Goal: Transaction & Acquisition: Purchase product/service

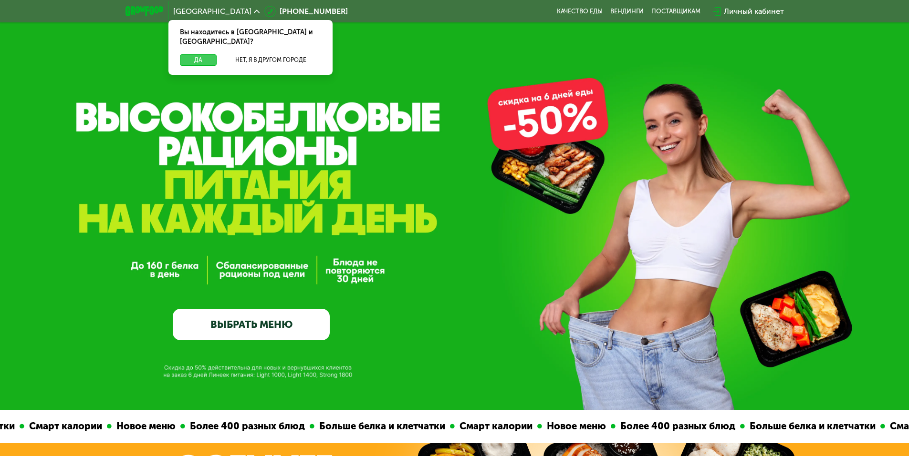
click at [206, 54] on button "Да" at bounding box center [198, 59] width 37 height 11
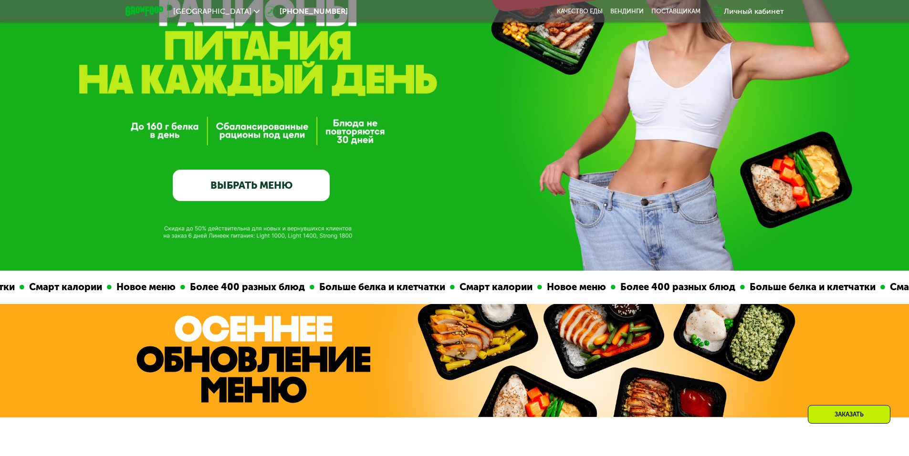
scroll to position [143, 0]
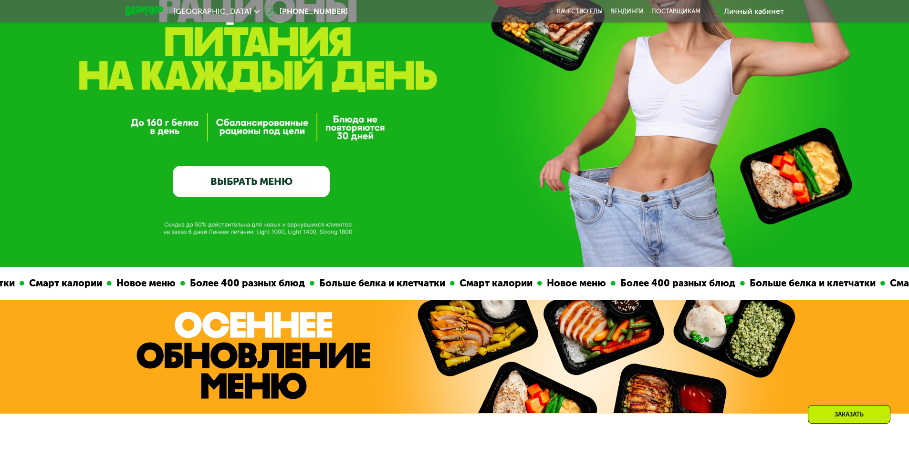
click at [262, 176] on link "ВЫБРАТЬ МЕНЮ" at bounding box center [251, 181] width 157 height 31
click at [234, 182] on link "ВЫБРАТЬ МЕНЮ" at bounding box center [251, 181] width 157 height 31
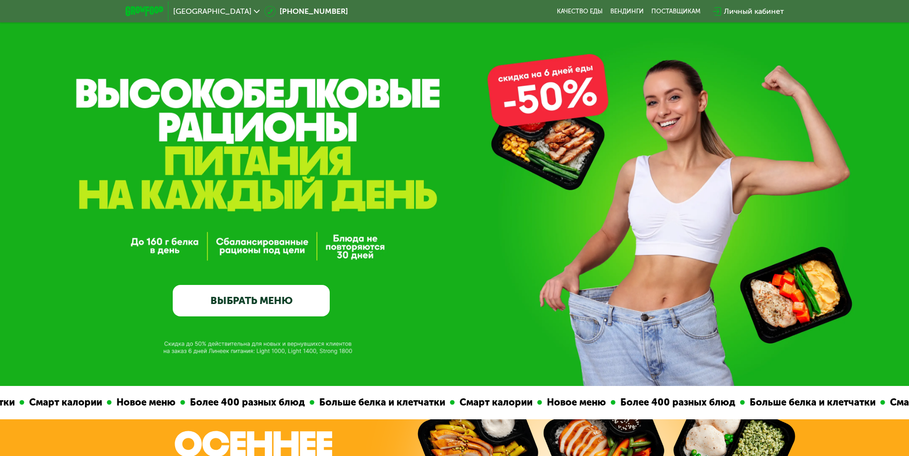
scroll to position [0, 0]
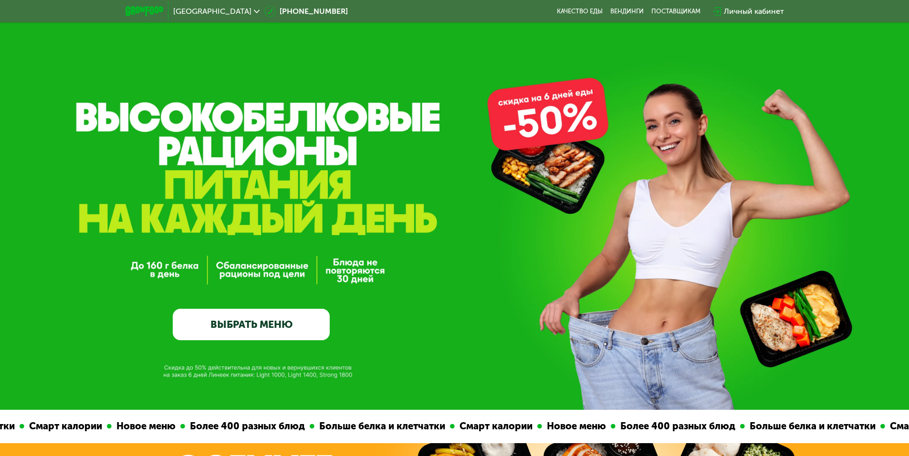
click at [234, 325] on link "ВЫБРАТЬ МЕНЮ" at bounding box center [251, 324] width 157 height 31
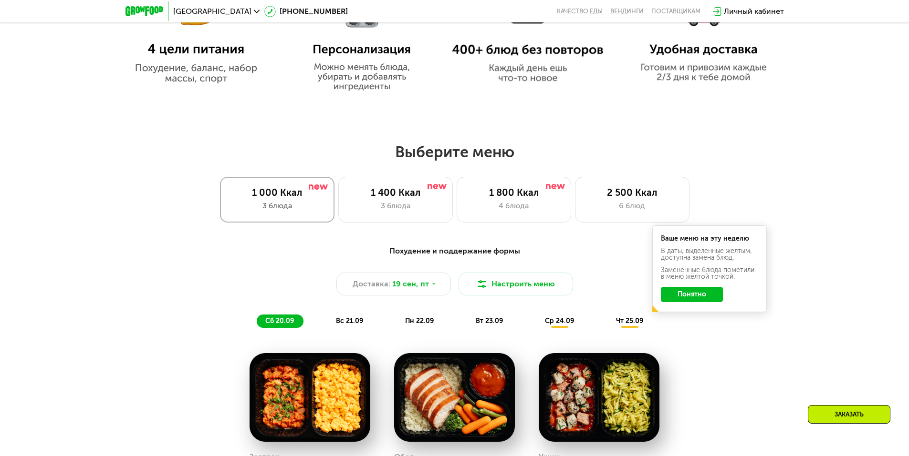
scroll to position [668, 0]
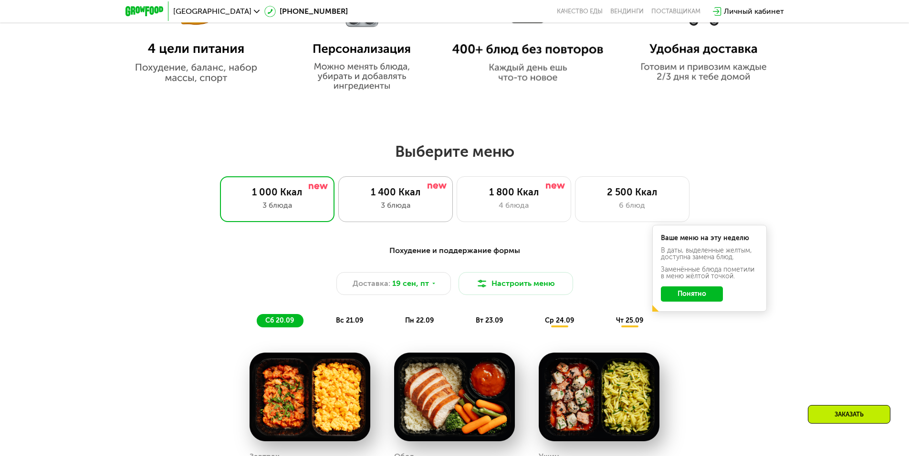
click at [423, 201] on div "1 400 Ккал 3 блюда" at bounding box center [395, 199] width 114 height 46
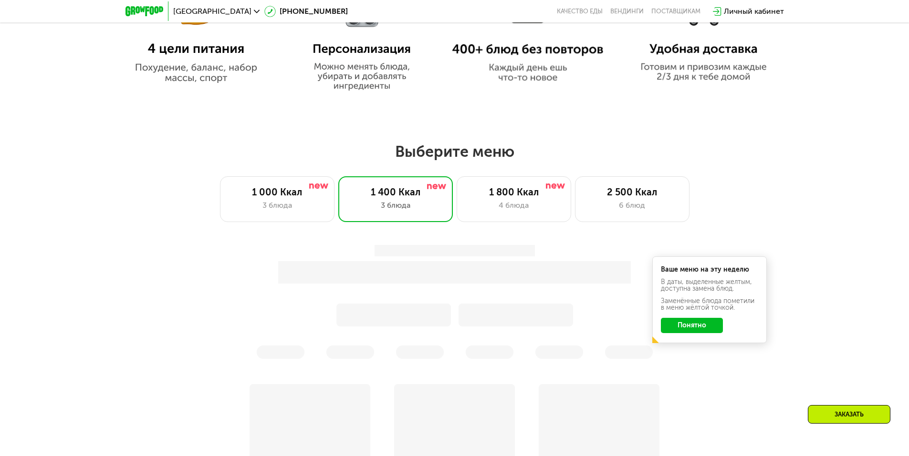
click at [690, 325] on button "Понятно" at bounding box center [692, 325] width 62 height 15
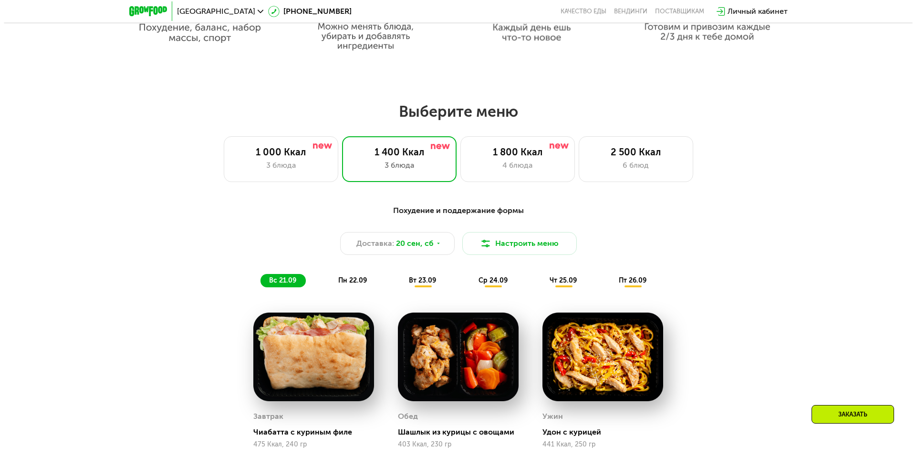
scroll to position [811, 0]
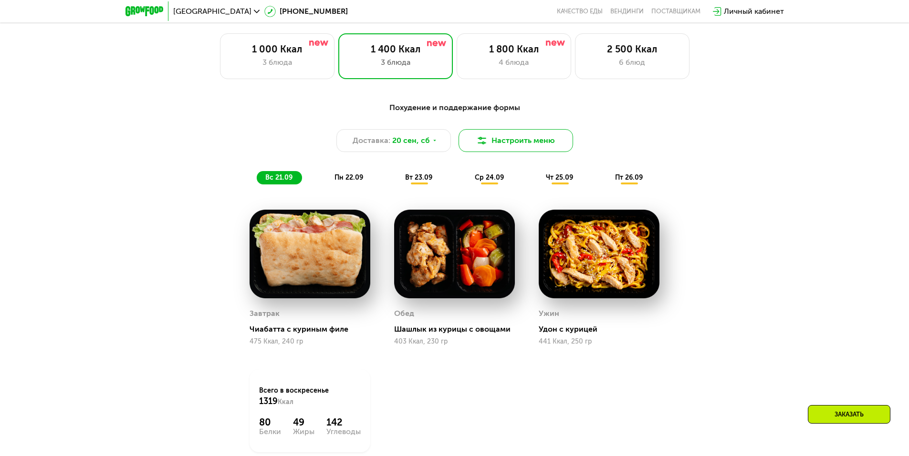
click at [513, 146] on button "Настроить меню" at bounding box center [515, 140] width 114 height 23
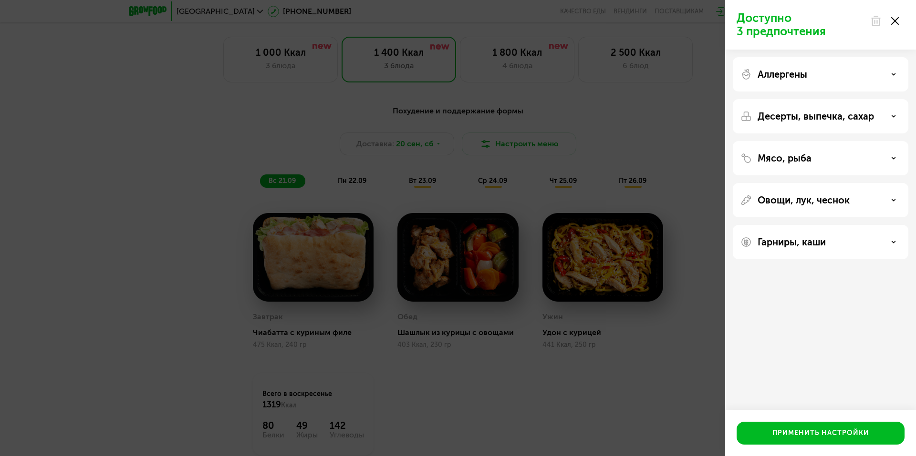
click at [829, 158] on div "Мясо, рыба" at bounding box center [820, 158] width 160 height 11
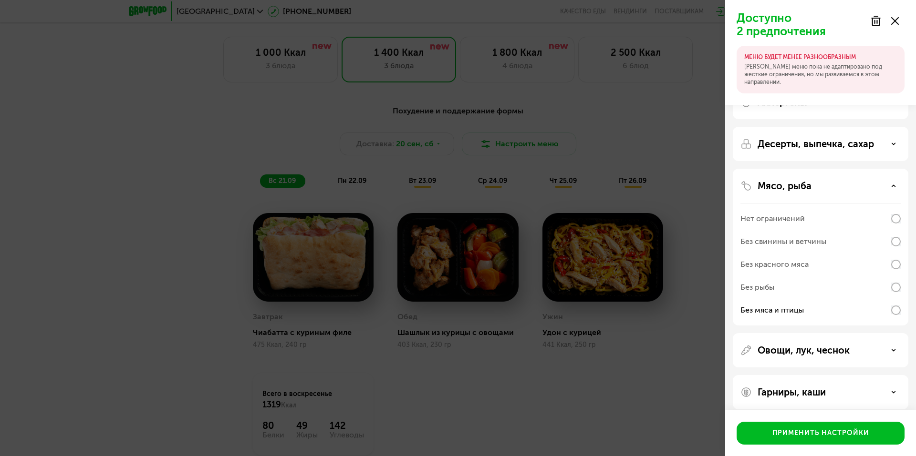
scroll to position [29, 0]
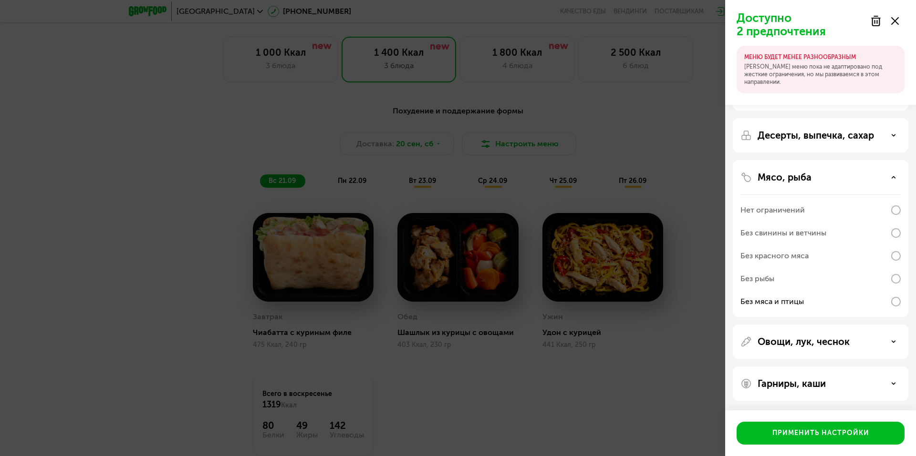
click at [825, 135] on p "Десерты, выпечка, сахар" at bounding box center [815, 135] width 116 height 11
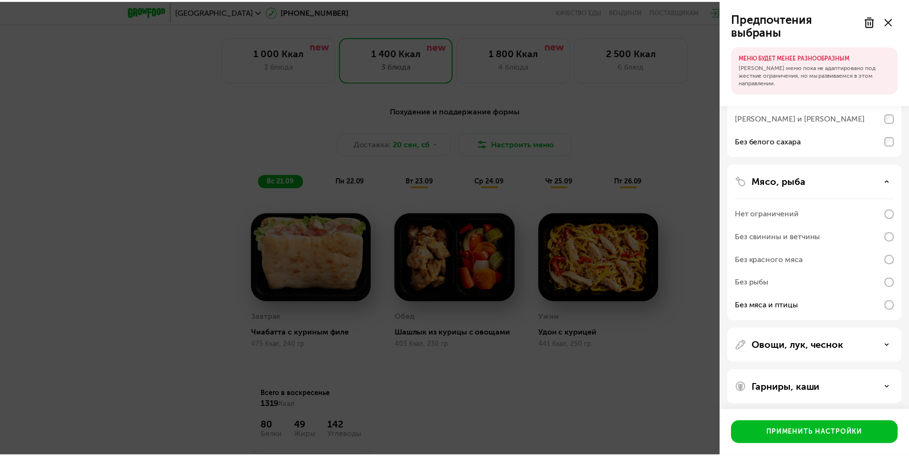
scroll to position [128, 0]
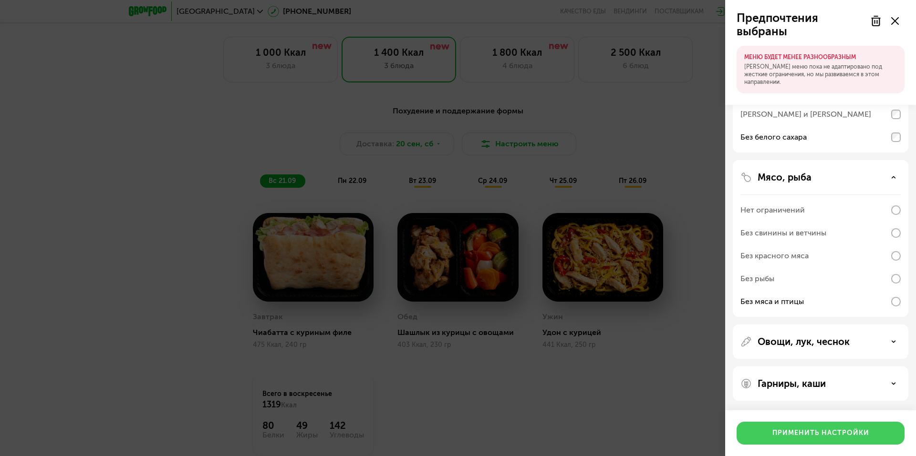
click at [841, 437] on div "Применить настройки" at bounding box center [820, 434] width 97 height 10
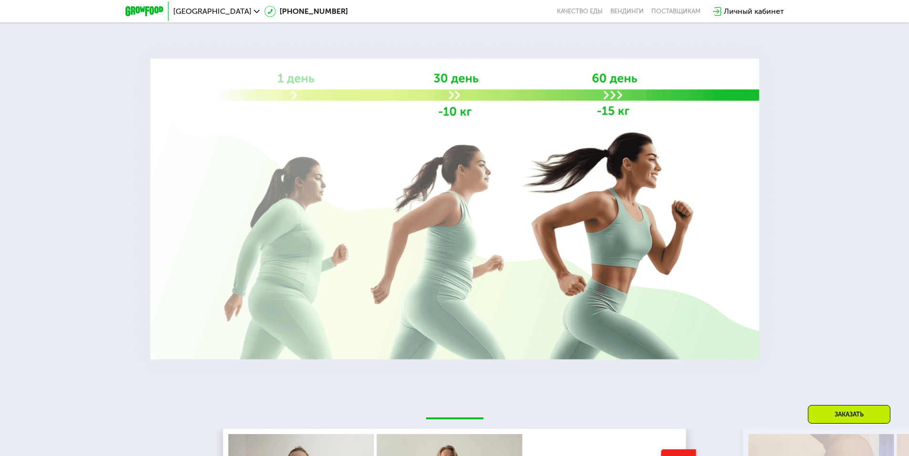
scroll to position [1765, 0]
